Goal: Task Accomplishment & Management: Use online tool/utility

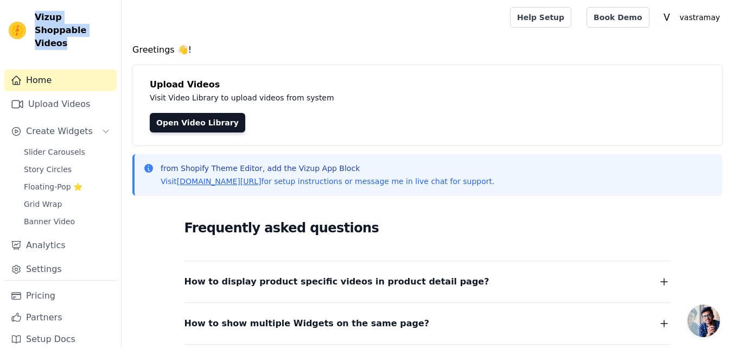
drag, startPoint x: 61, startPoint y: 28, endPoint x: 35, endPoint y: 20, distance: 27.3
click at [35, 20] on span "Vizup Shoppable Videos" at bounding box center [74, 30] width 78 height 39
copy span "Vizup Shoppable Videos"
click at [40, 147] on span "Slider Carousels" at bounding box center [54, 152] width 61 height 11
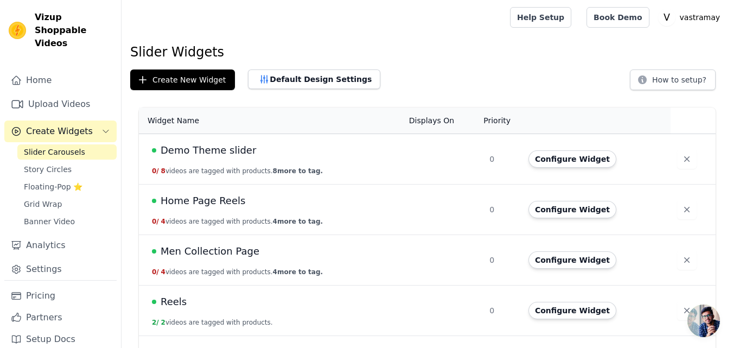
click at [397, 44] on h1 "Slider Widgets" at bounding box center [427, 51] width 595 height 17
click at [472, 58] on h1 "Slider Widgets" at bounding box center [427, 51] width 595 height 17
click at [459, 46] on h1 "Slider Widgets" at bounding box center [427, 51] width 595 height 17
click at [558, 60] on h1 "Slider Widgets" at bounding box center [427, 51] width 595 height 17
